Goal: Information Seeking & Learning: Learn about a topic

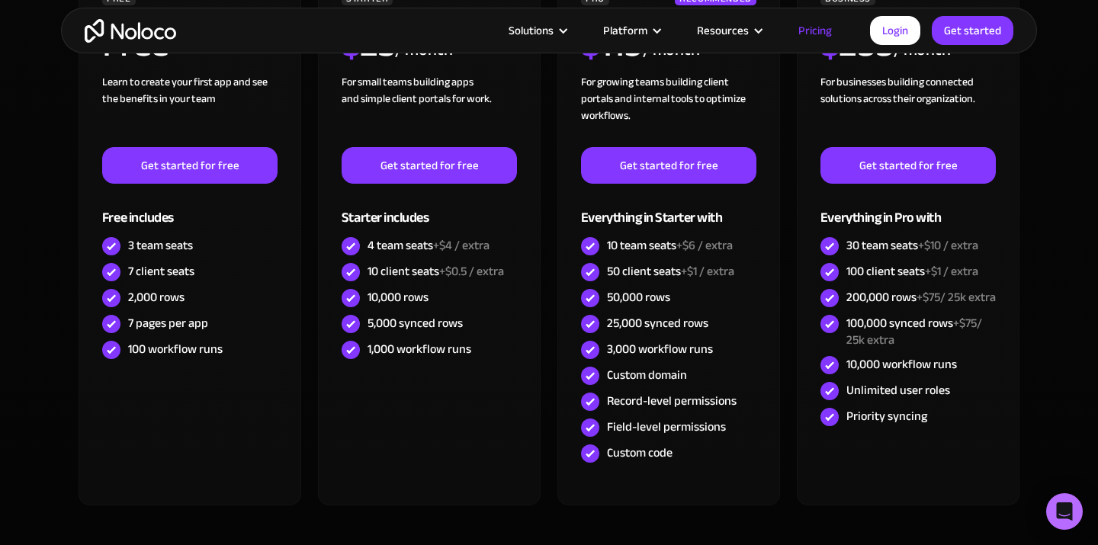
scroll to position [535, 0]
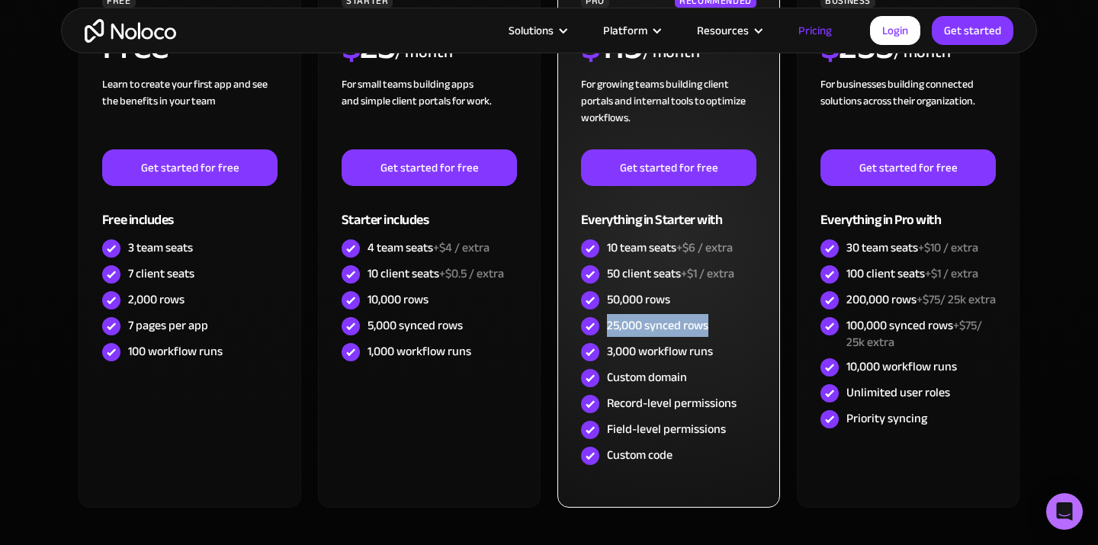
drag, startPoint x: 606, startPoint y: 326, endPoint x: 720, endPoint y: 323, distance: 114.5
click at [720, 324] on div "25,000 synced rows" at bounding box center [668, 326] width 175 height 26
copy div "25,000 synced rows"
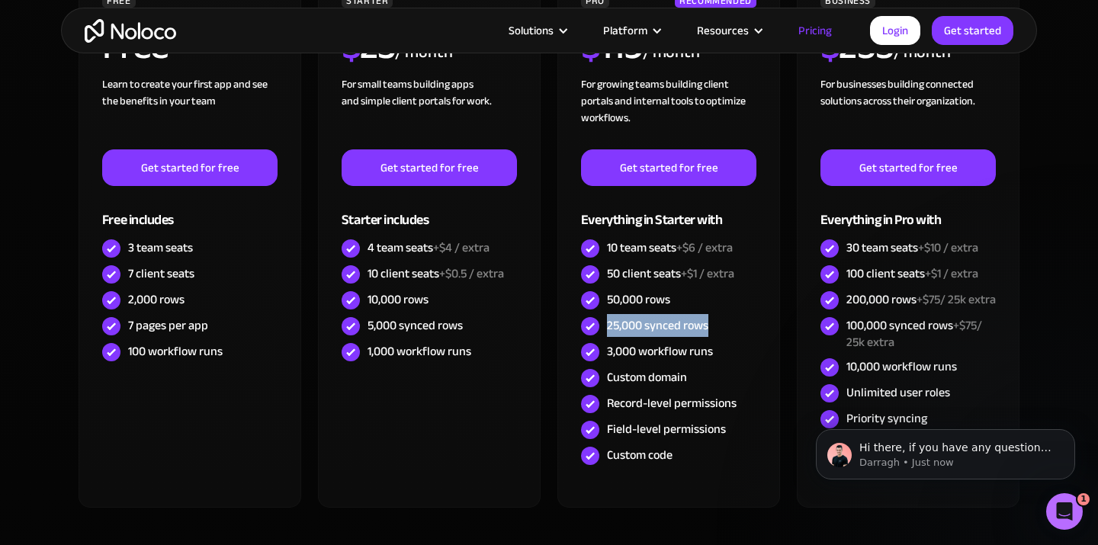
scroll to position [0, 0]
click at [1071, 436] on icon "Dismiss notification" at bounding box center [1071, 433] width 8 height 8
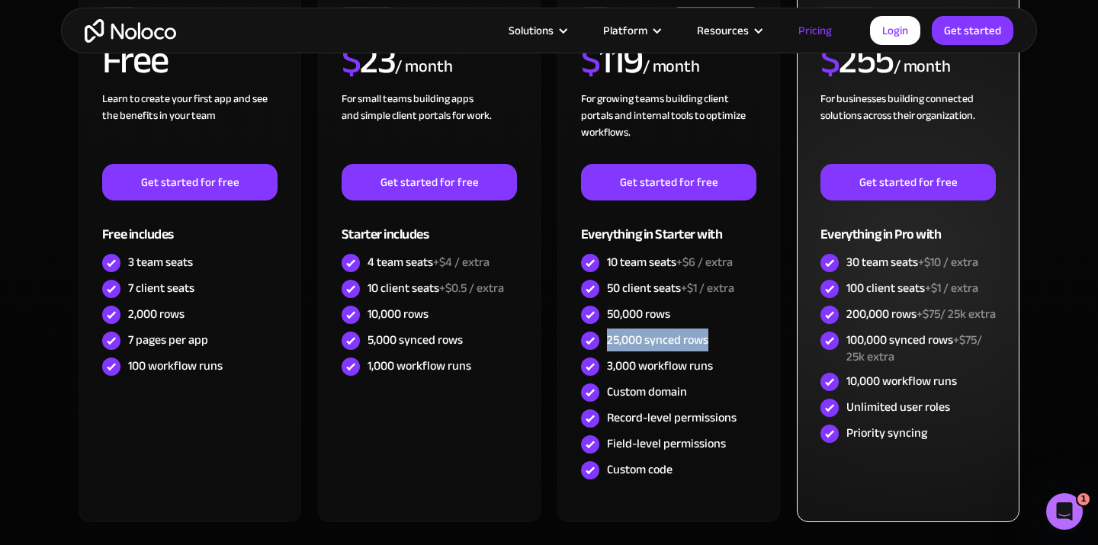
scroll to position [517, 0]
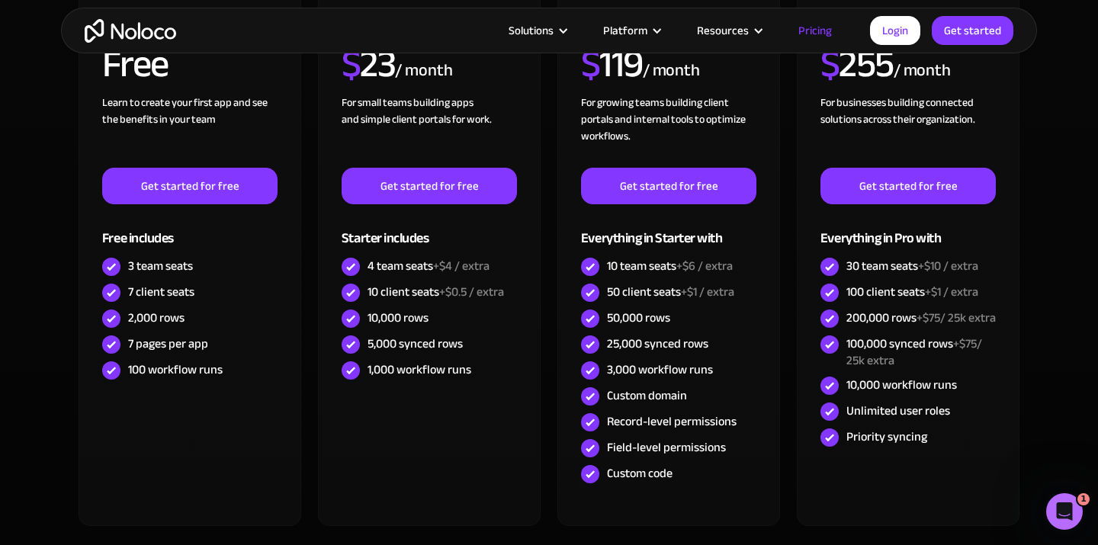
click at [1064, 211] on section "CHOOSE YOUR PLAN Monthly Yearly SAVE 20% Monthly Yearly SAVE 20% FREE Free Lear…" at bounding box center [549, 260] width 1098 height 786
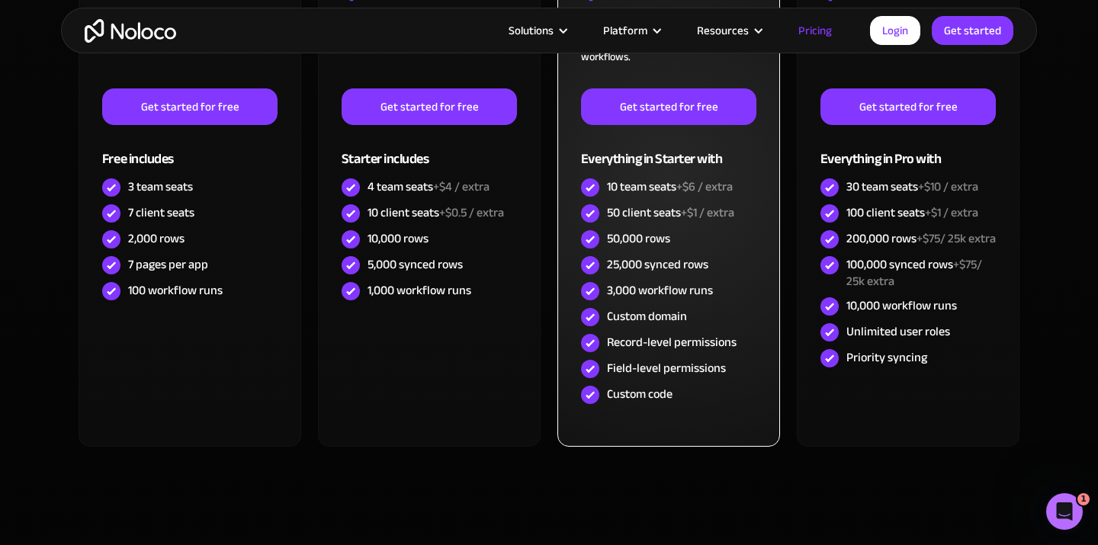
scroll to position [620, 0]
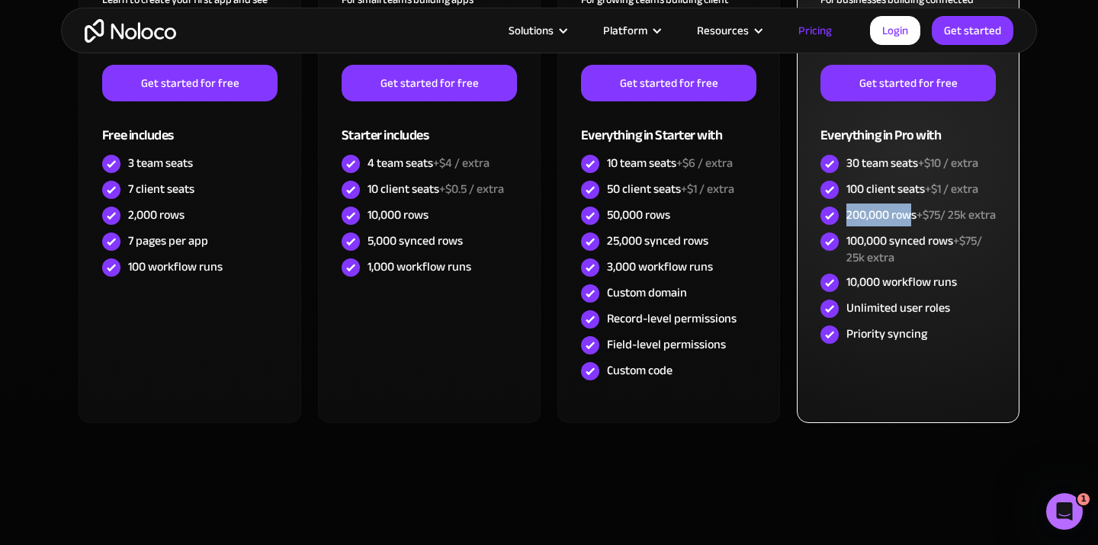
drag, startPoint x: 845, startPoint y: 214, endPoint x: 906, endPoint y: 215, distance: 61.0
click at [907, 215] on div "200,000 rows +$75/ 25k extra" at bounding box center [908, 216] width 175 height 26
drag, startPoint x: 848, startPoint y: 256, endPoint x: 953, endPoint y: 257, distance: 105.3
click at [954, 257] on div "100,000 synced rows +$75/ 25k extra" at bounding box center [921, 250] width 149 height 34
copy div "100,000 synced rows"
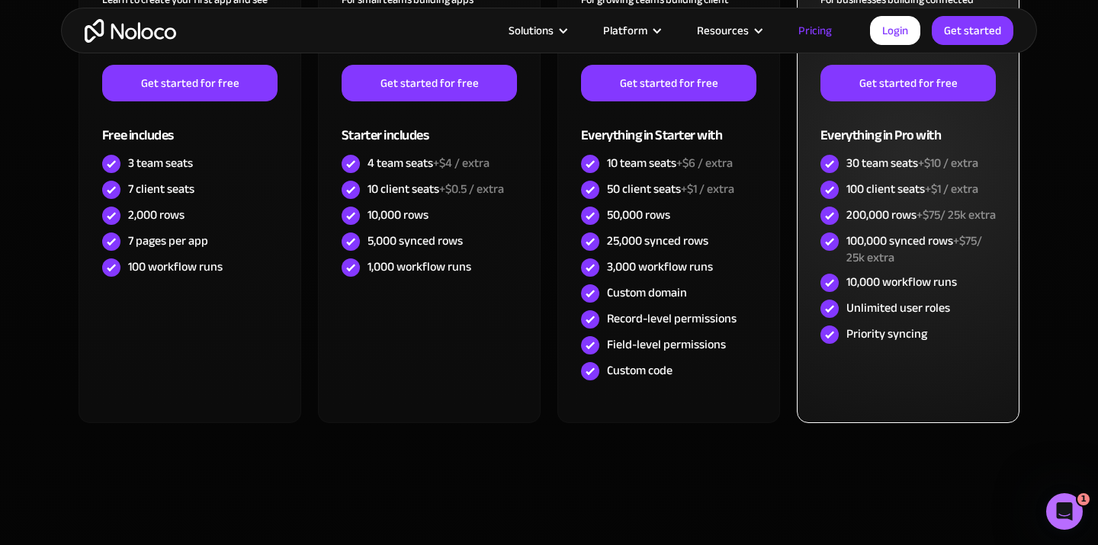
click at [850, 269] on span "+$75/ 25k extra" at bounding box center [915, 250] width 136 height 40
drag, startPoint x: 850, startPoint y: 261, endPoint x: 905, endPoint y: 273, distance: 57.0
click at [906, 266] on div "100,000 synced rows +$75/ 25k extra" at bounding box center [921, 250] width 149 height 34
click at [902, 266] on div "100,000 synced rows +$75/ 25k extra" at bounding box center [921, 250] width 149 height 34
drag, startPoint x: 901, startPoint y: 267, endPoint x: 851, endPoint y: 254, distance: 51.2
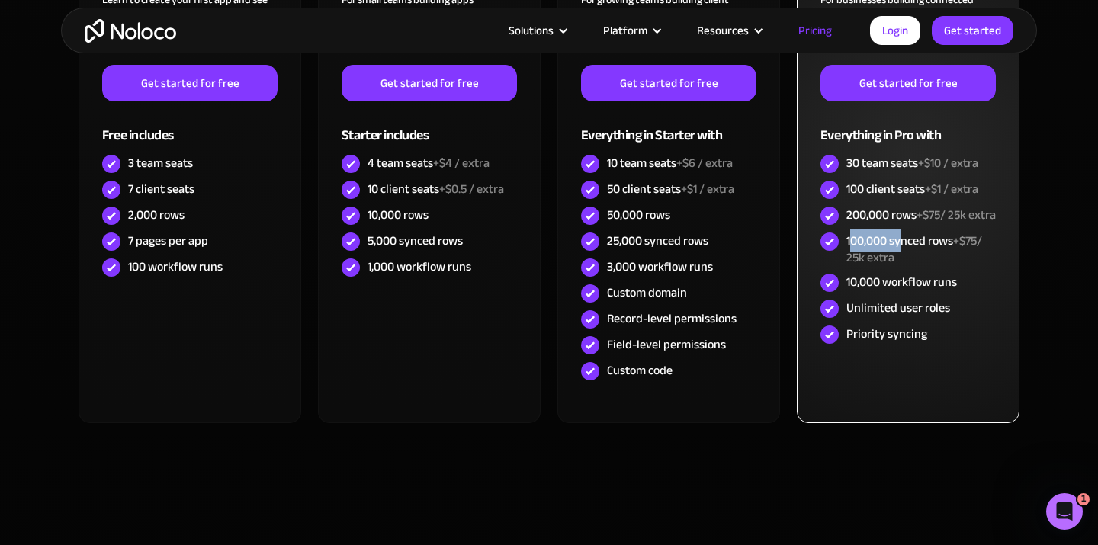
click at [851, 255] on div "100,000 synced rows +$75/ 25k extra" at bounding box center [921, 250] width 149 height 34
click at [847, 255] on div "100,000 synced rows +$75/ 25k extra" at bounding box center [921, 250] width 149 height 34
drag, startPoint x: 847, startPoint y: 255, endPoint x: 895, endPoint y: 270, distance: 50.4
click at [895, 266] on div "100,000 synced rows +$75/ 25k extra" at bounding box center [921, 250] width 149 height 34
copy div "100,000 synced rows +$75/ 25k extra"
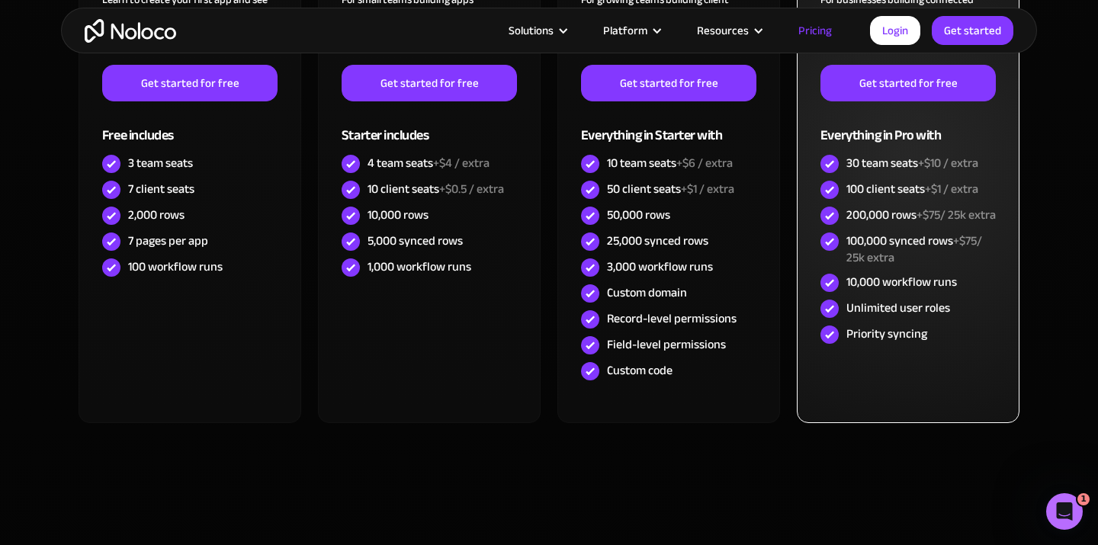
click at [896, 258] on div "100,000 synced rows +$75/ 25k extra" at bounding box center [921, 250] width 149 height 34
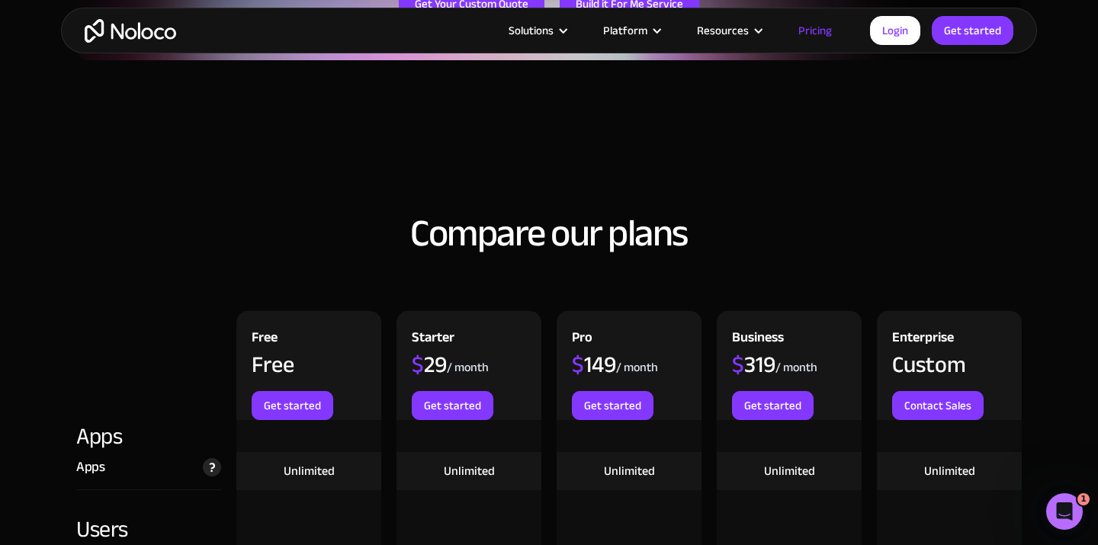
scroll to position [1535, 0]
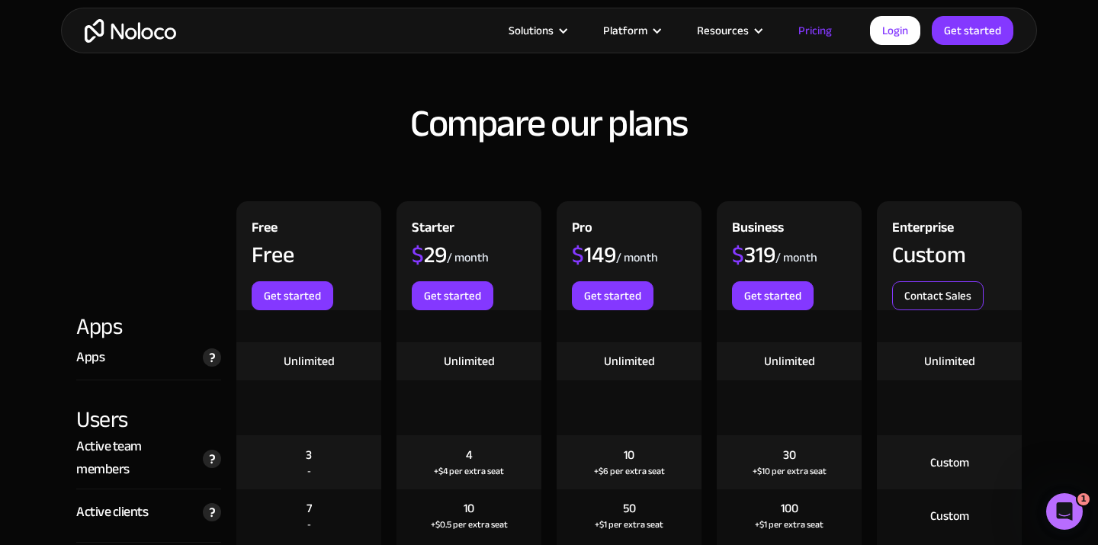
click at [927, 307] on link "Contact Sales" at bounding box center [938, 295] width 92 height 29
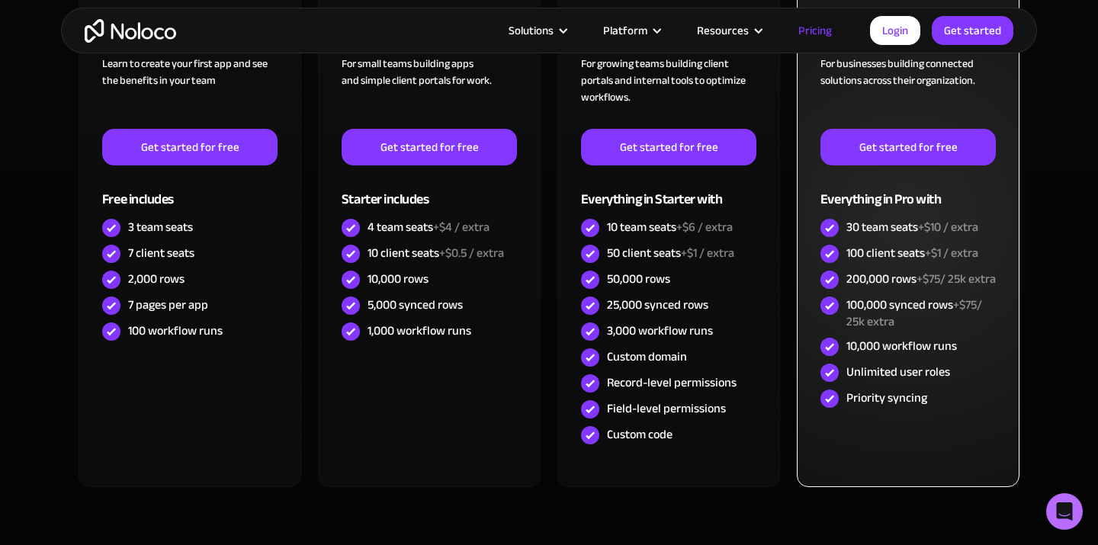
scroll to position [604, 0]
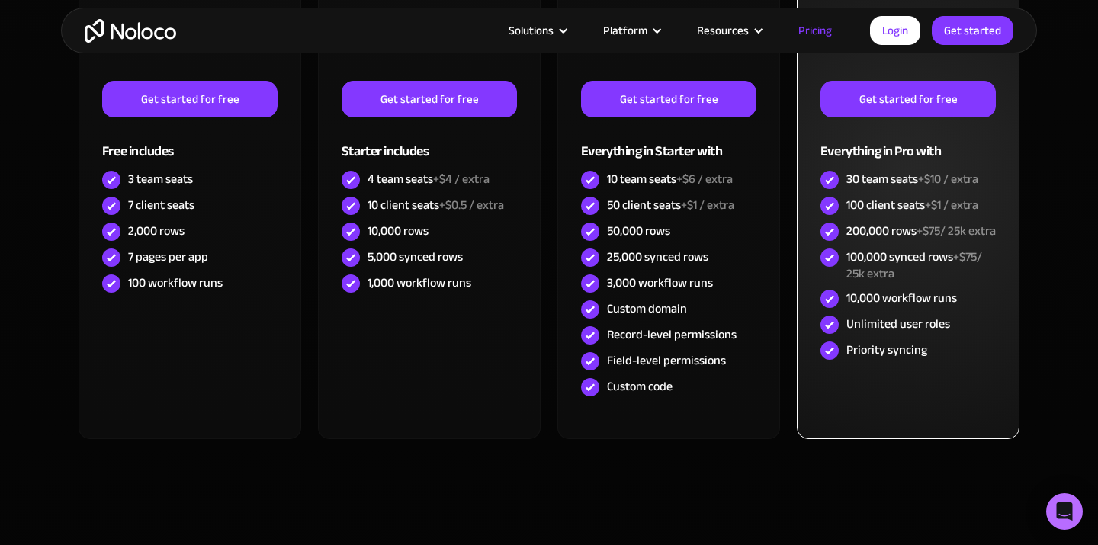
click at [801, 268] on div "BUSINESS $ 255 / month For businesses building connected solutions across their…" at bounding box center [908, 171] width 223 height 535
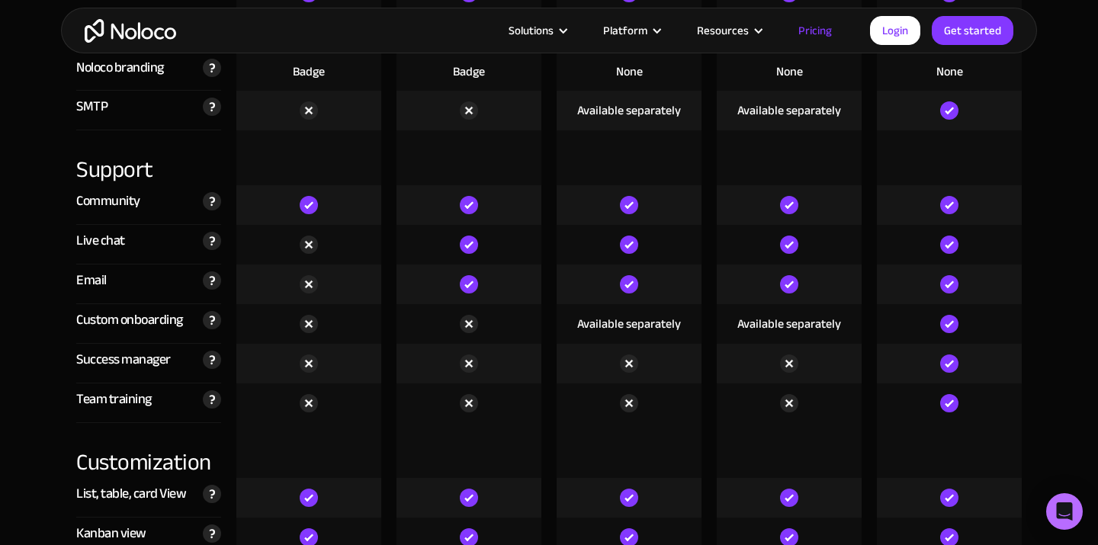
scroll to position [3741, 0]
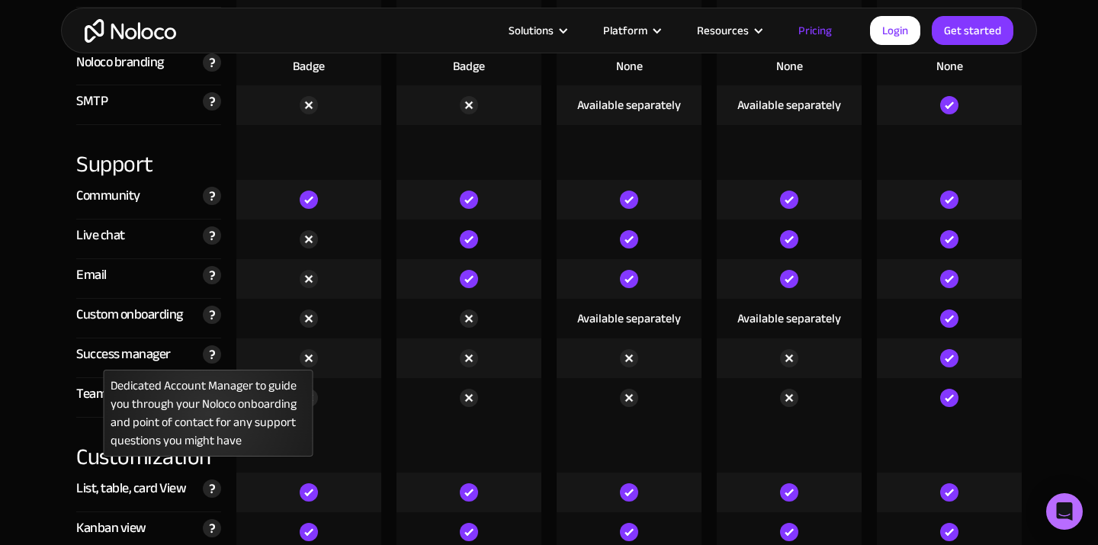
click at [214, 355] on img at bounding box center [212, 355] width 18 height 18
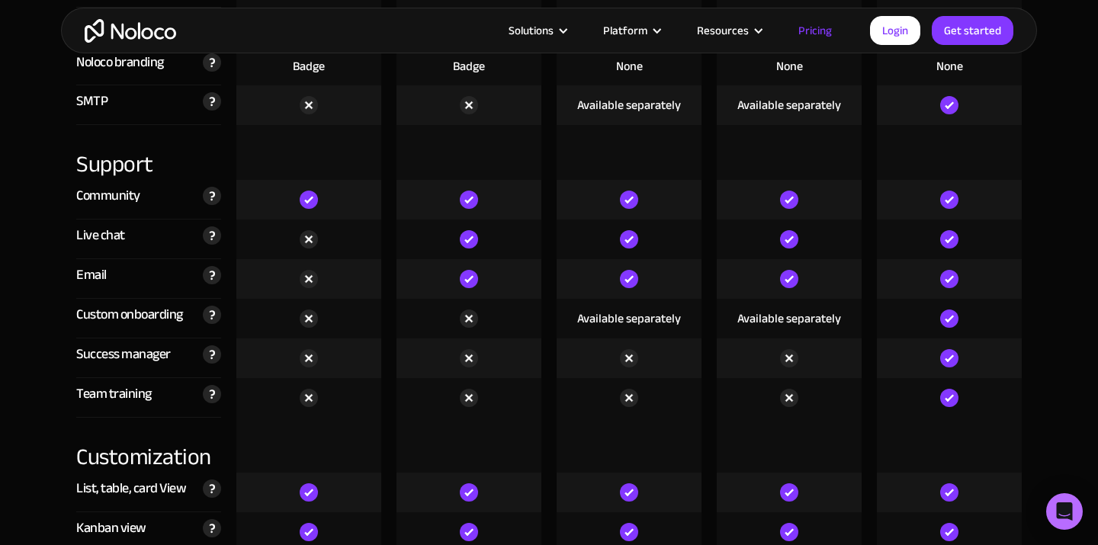
click at [948, 360] on img at bounding box center [949, 358] width 18 height 18
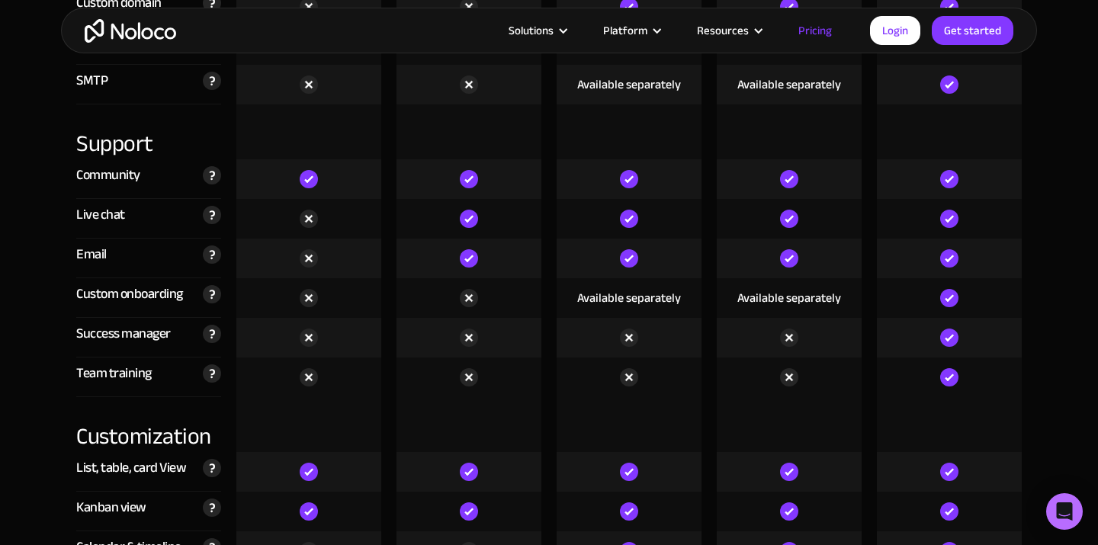
scroll to position [3766, 0]
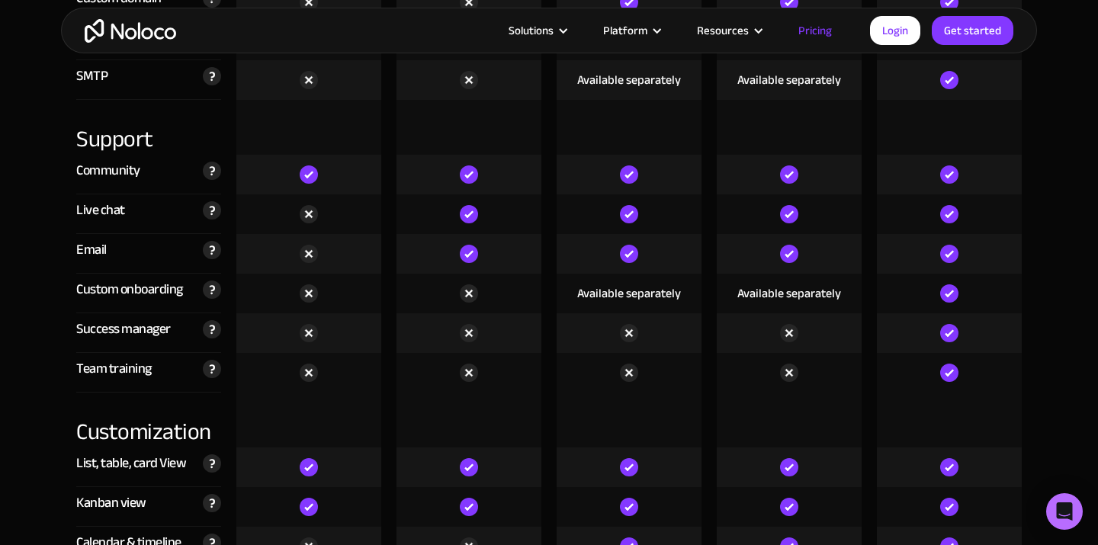
click at [622, 164] on div at bounding box center [629, 175] width 145 height 40
